Goal: Check status: Check status

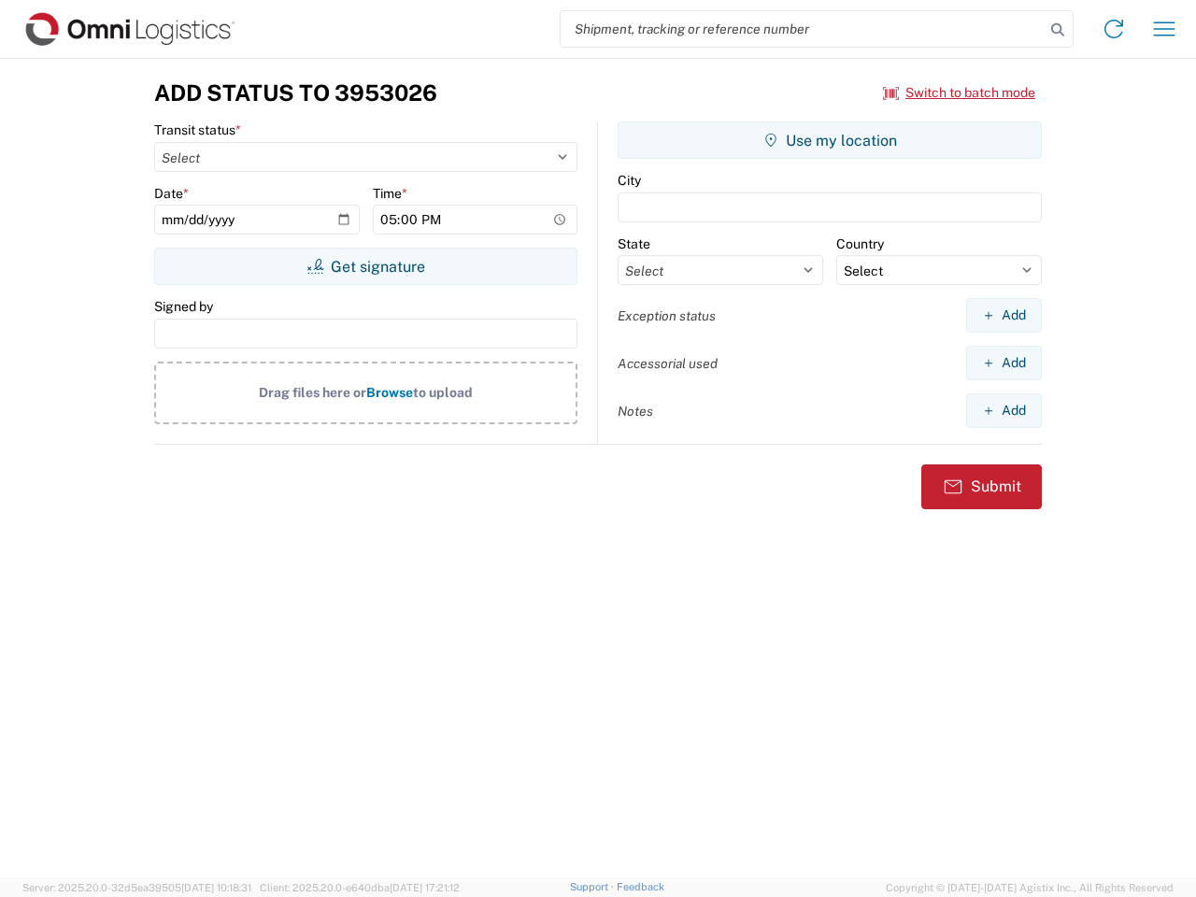
click at [803, 29] on input "search" at bounding box center [803, 29] width 484 height 36
click at [1058, 30] on icon at bounding box center [1058, 30] width 26 height 26
click at [1114, 29] on icon at bounding box center [1114, 29] width 30 height 30
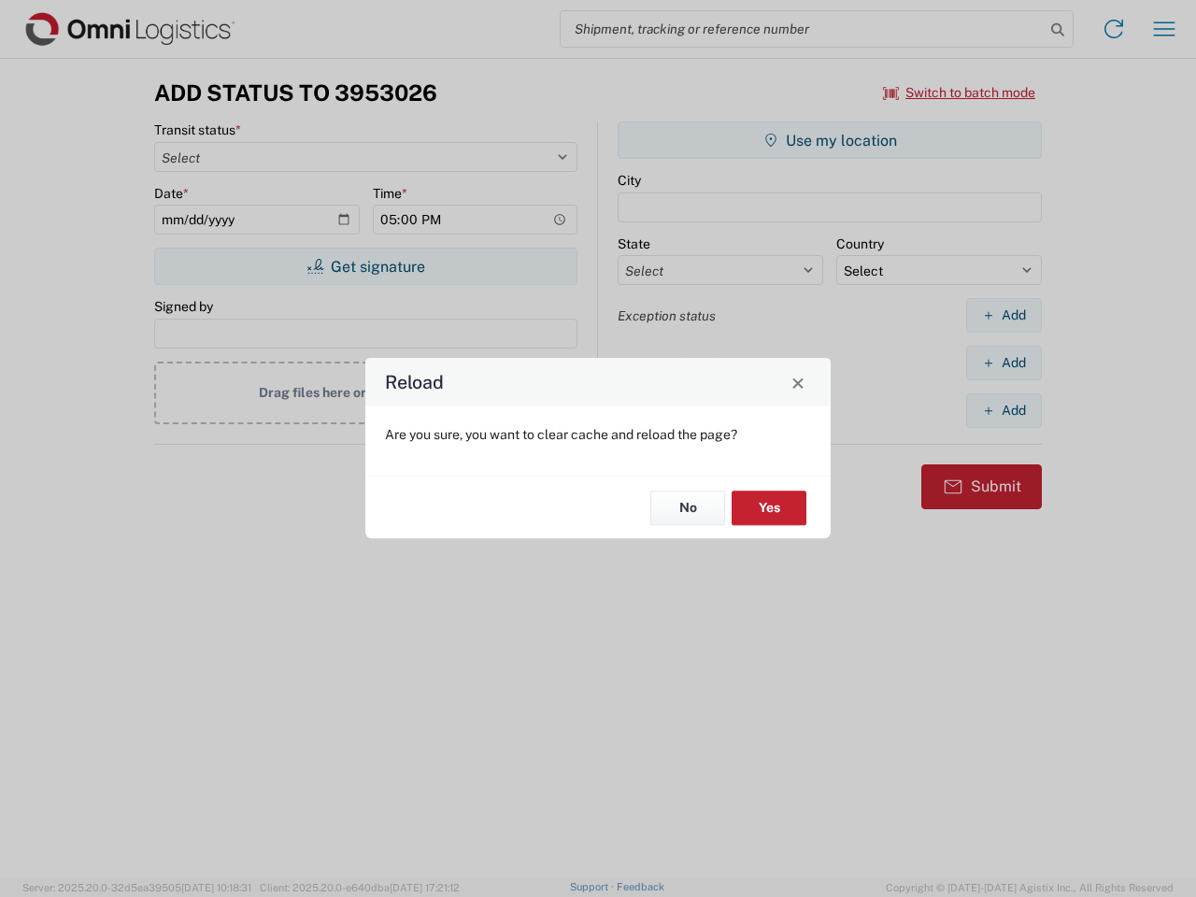
click at [1165, 29] on div "Reload Are you sure, you want to clear cache and reload the page? No Yes" at bounding box center [598, 448] width 1196 height 897
click at [960, 93] on div "Reload Are you sure, you want to clear cache and reload the page? No Yes" at bounding box center [598, 448] width 1196 height 897
click at [365, 266] on div "Reload Are you sure, you want to clear cache and reload the page? No Yes" at bounding box center [598, 448] width 1196 height 897
click at [830, 140] on div "Reload Are you sure, you want to clear cache and reload the page? No Yes" at bounding box center [598, 448] width 1196 height 897
click at [1004, 315] on div "Reload Are you sure, you want to clear cache and reload the page? No Yes" at bounding box center [598, 448] width 1196 height 897
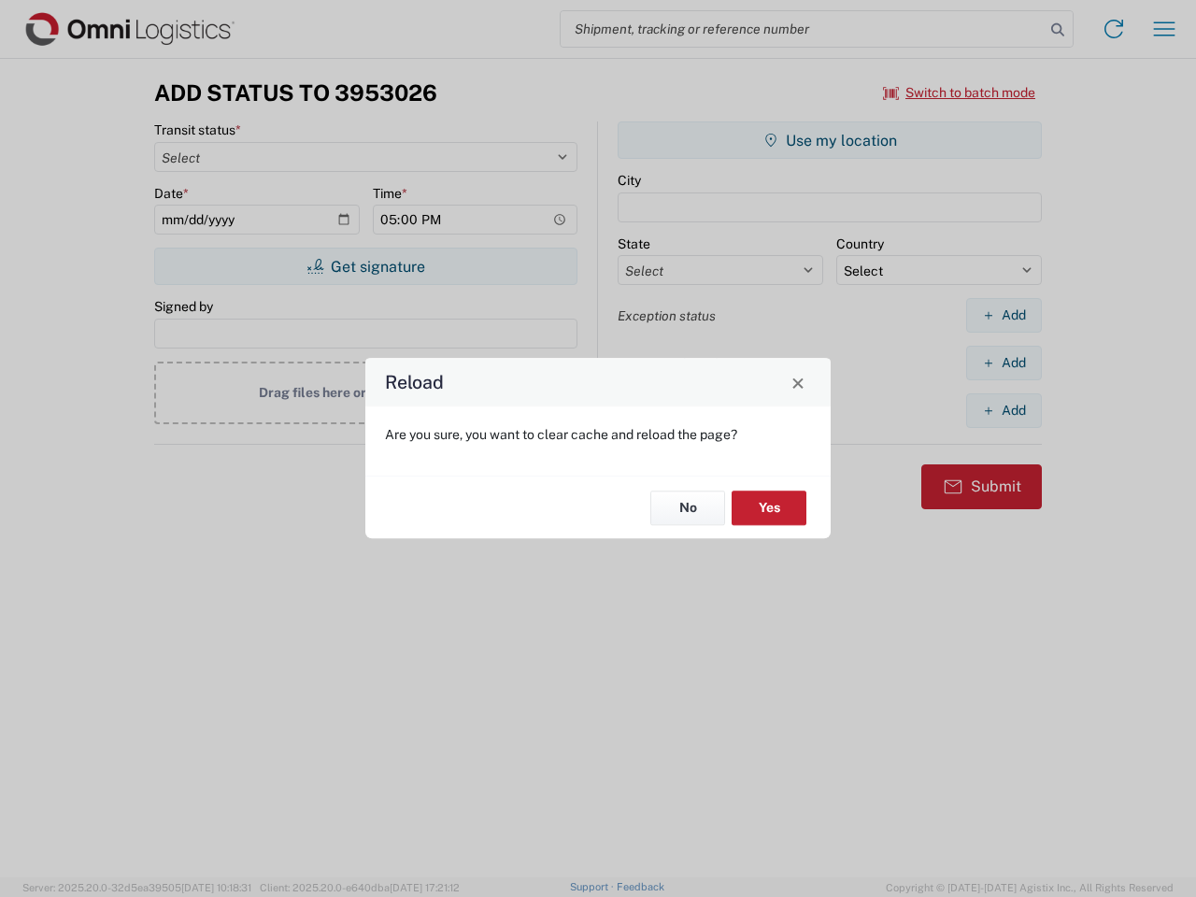
click at [1004, 363] on div "Reload Are you sure, you want to clear cache and reload the page? No Yes" at bounding box center [598, 448] width 1196 height 897
click at [1004, 410] on div "Reload Are you sure, you want to clear cache and reload the page? No Yes" at bounding box center [598, 448] width 1196 height 897
